Goal: Task Accomplishment & Management: Complete application form

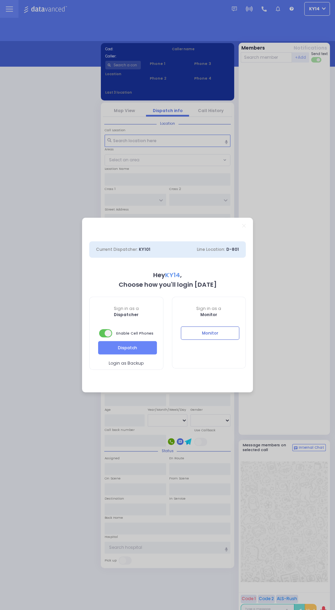
select select "2"
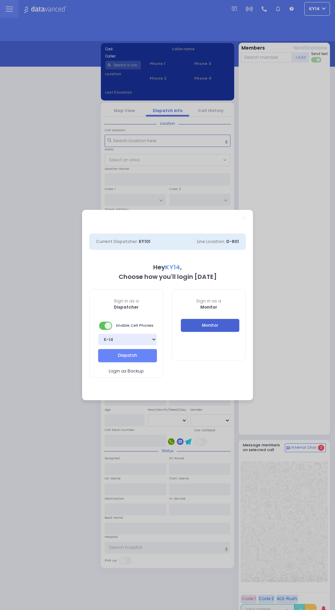
click at [190, 322] on button "Monitor" at bounding box center [210, 325] width 59 height 13
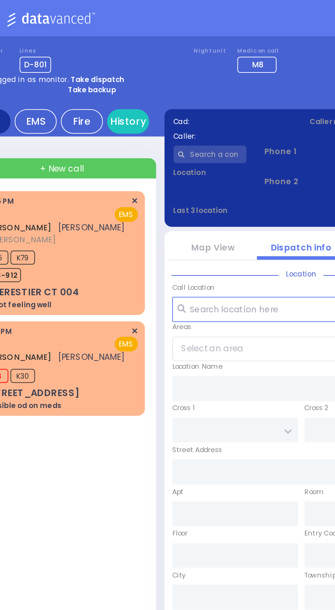
click at [45, 80] on span "+ New call" at bounding box center [51, 82] width 22 height 6
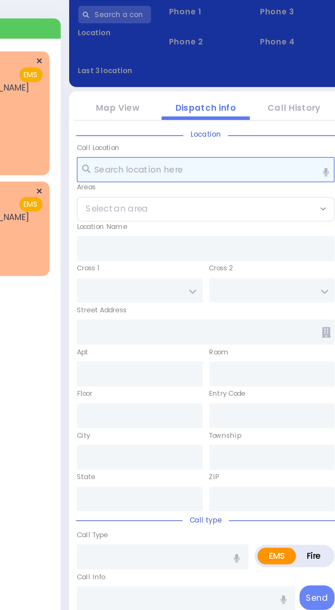
select select
radio input "true"
select select
type input "22:18"
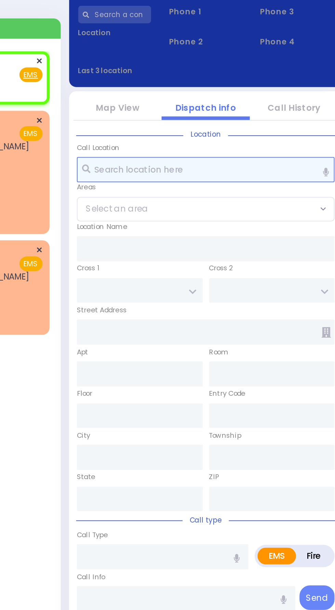
select select
radio input "true"
select select
click at [118, 149] on input "text" at bounding box center [168, 151] width 126 height 12
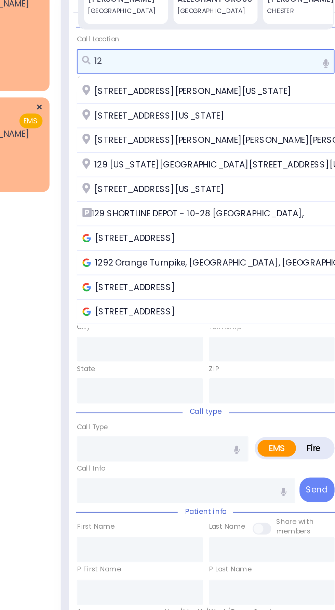
type input "1"
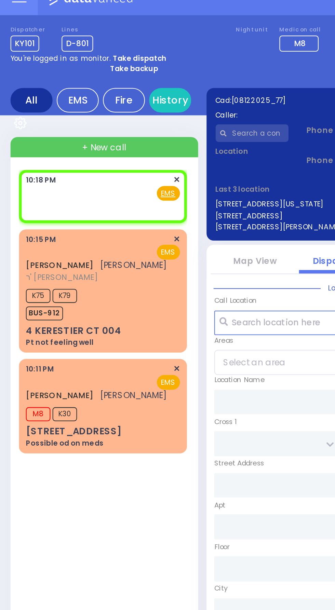
click at [85, 98] on span "✕" at bounding box center [86, 98] width 3 height 6
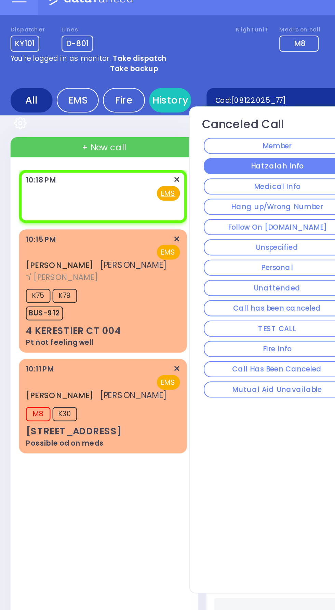
click at [111, 92] on button "Hatzalah Info" at bounding box center [134, 91] width 71 height 8
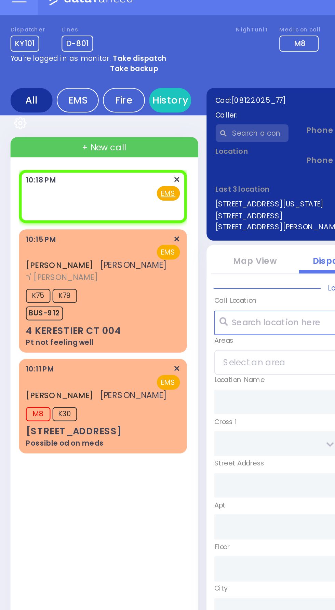
select select
radio input "true"
select select
